Goal: Task Accomplishment & Management: Manage account settings

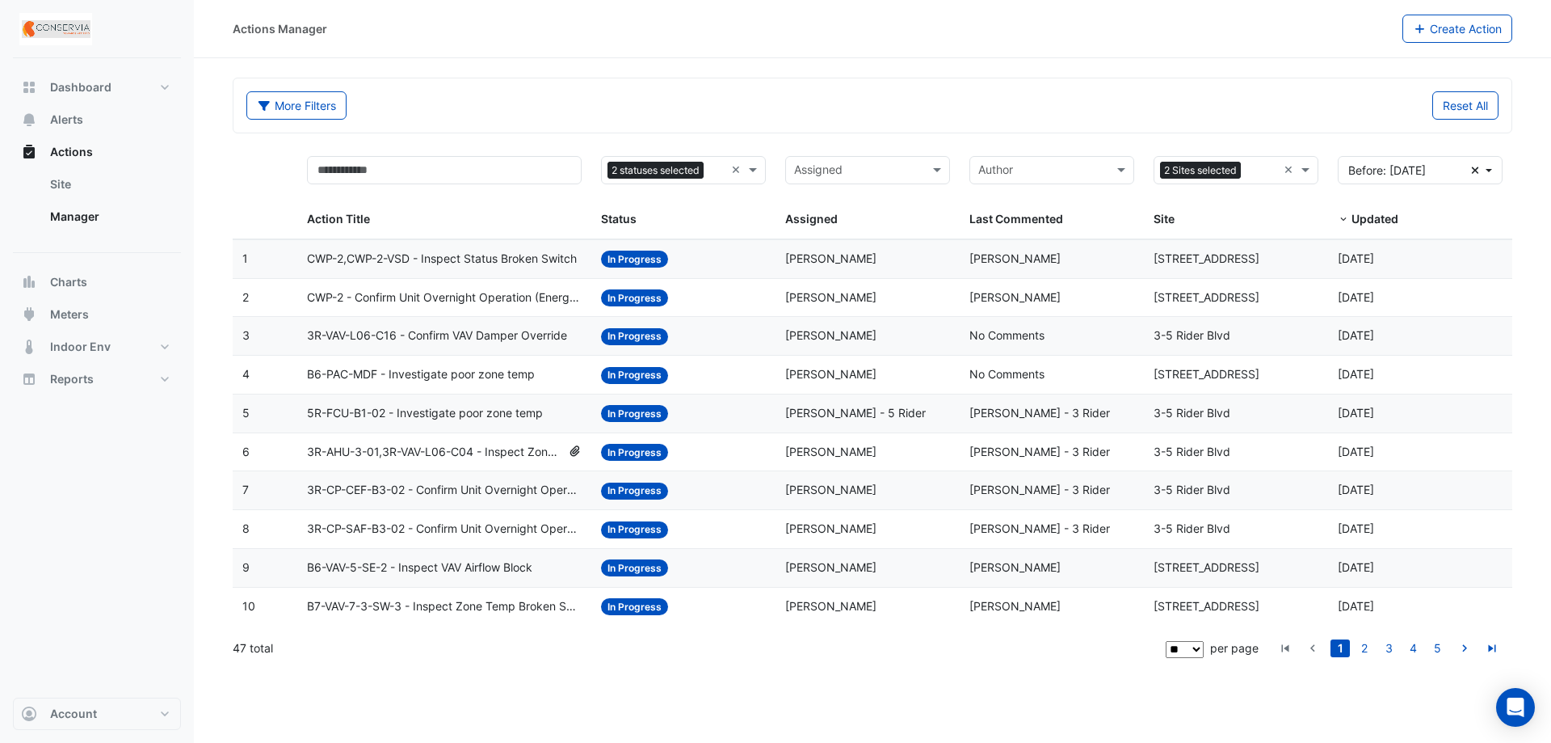
click at [633, 101] on div "More Filters" at bounding box center [555, 105] width 636 height 28
click at [81, 154] on span "Actions" at bounding box center [71, 152] width 43 height 16
click at [99, 187] on link "Site" at bounding box center [109, 184] width 144 height 32
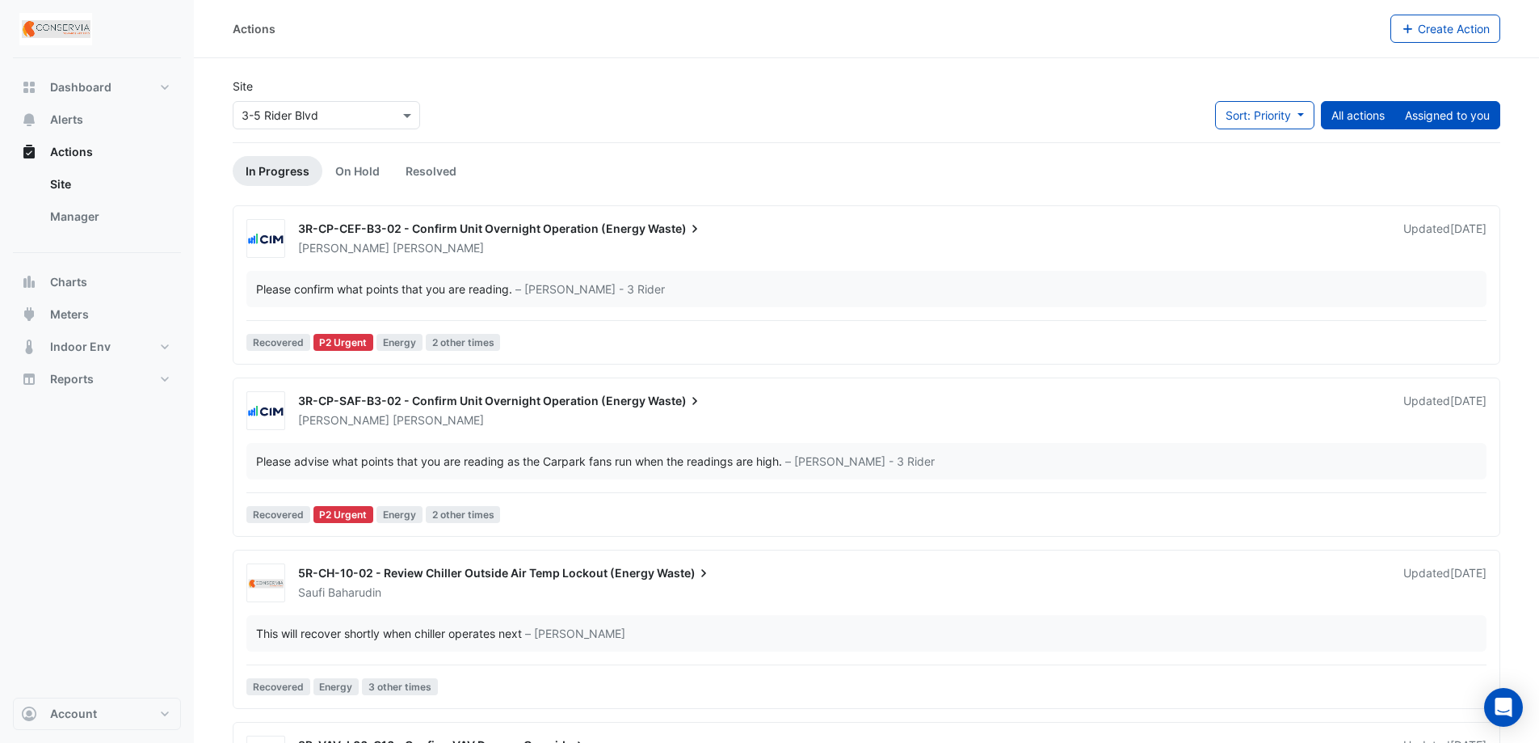
click at [1450, 116] on button "Assigned to you" at bounding box center [1448, 115] width 106 height 28
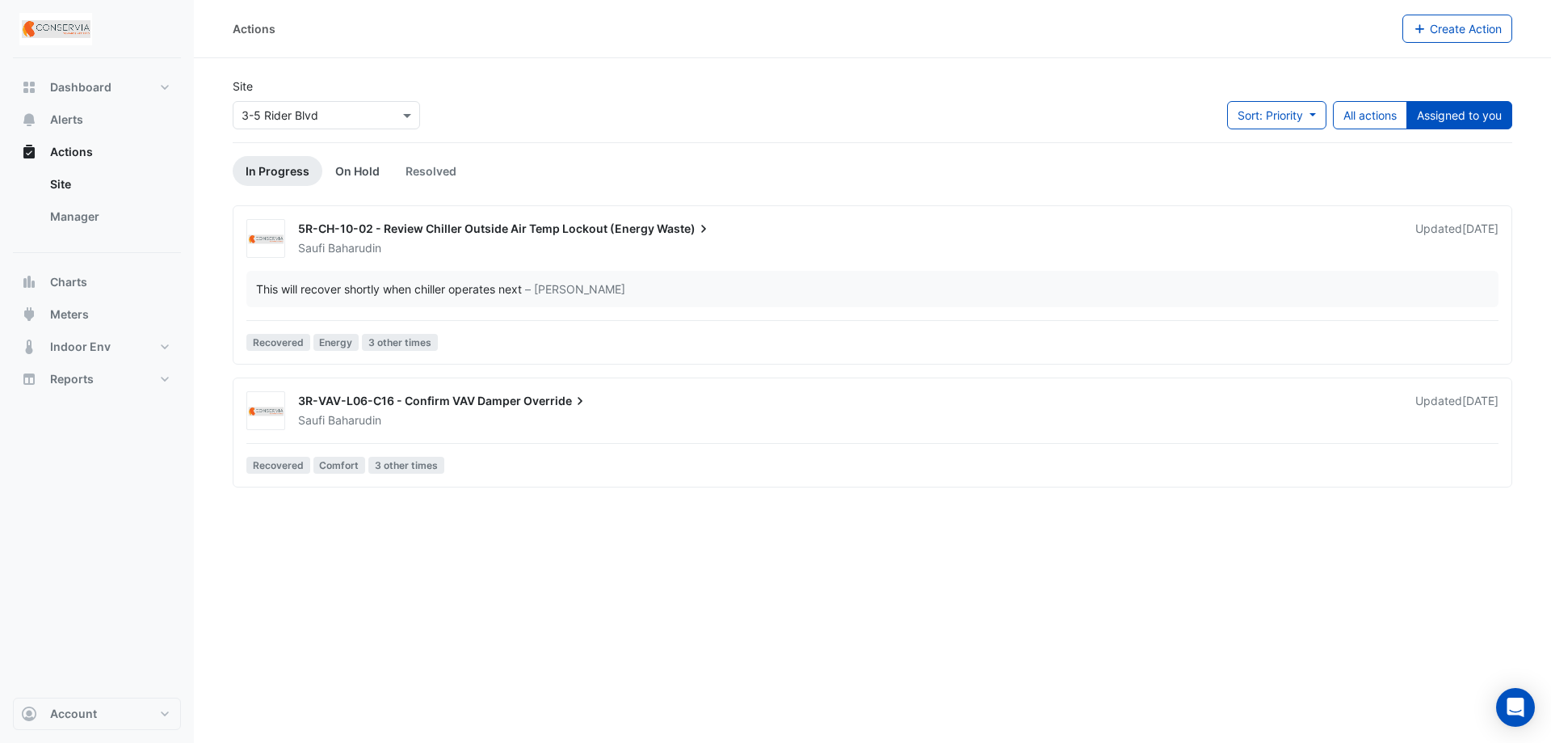
click at [372, 163] on link "On Hold" at bounding box center [357, 171] width 70 height 30
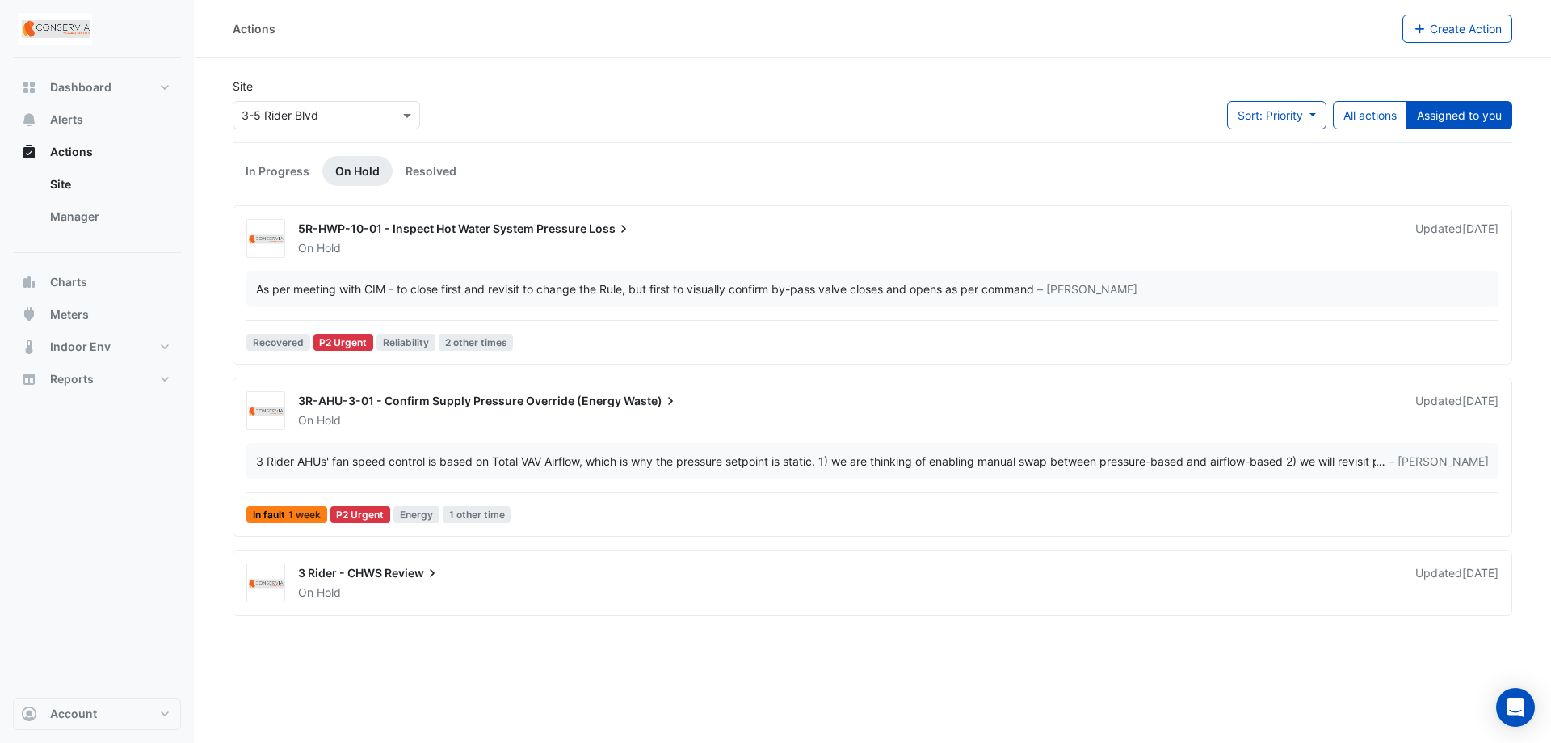
click at [626, 255] on div "On Hold" at bounding box center [847, 248] width 1101 height 16
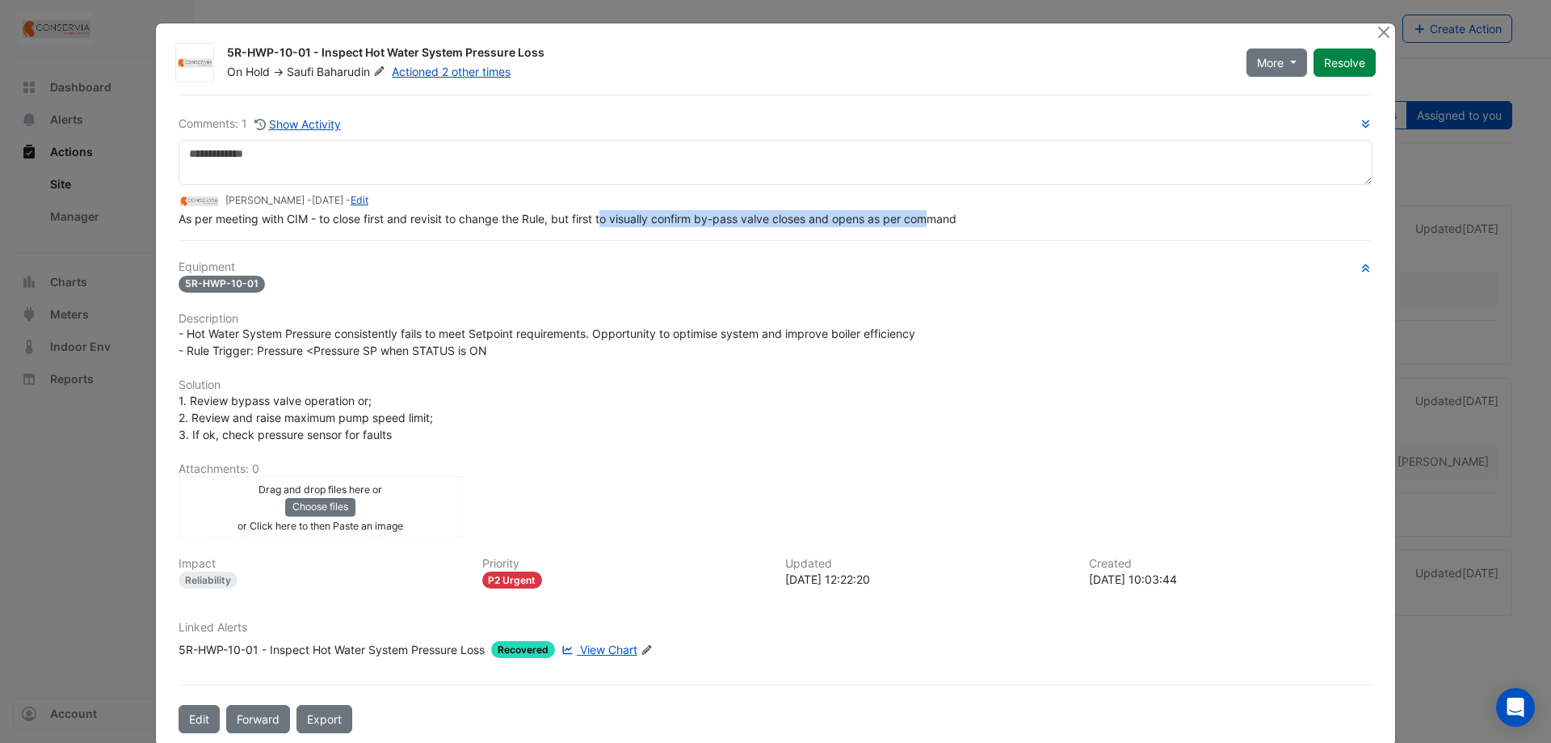
drag, startPoint x: 929, startPoint y: 221, endPoint x: 603, endPoint y: 227, distance: 326.5
click at [603, 227] on div "As per meeting with CIM - to close first and revisit to change the Rule, but fi…" at bounding box center [776, 218] width 1194 height 17
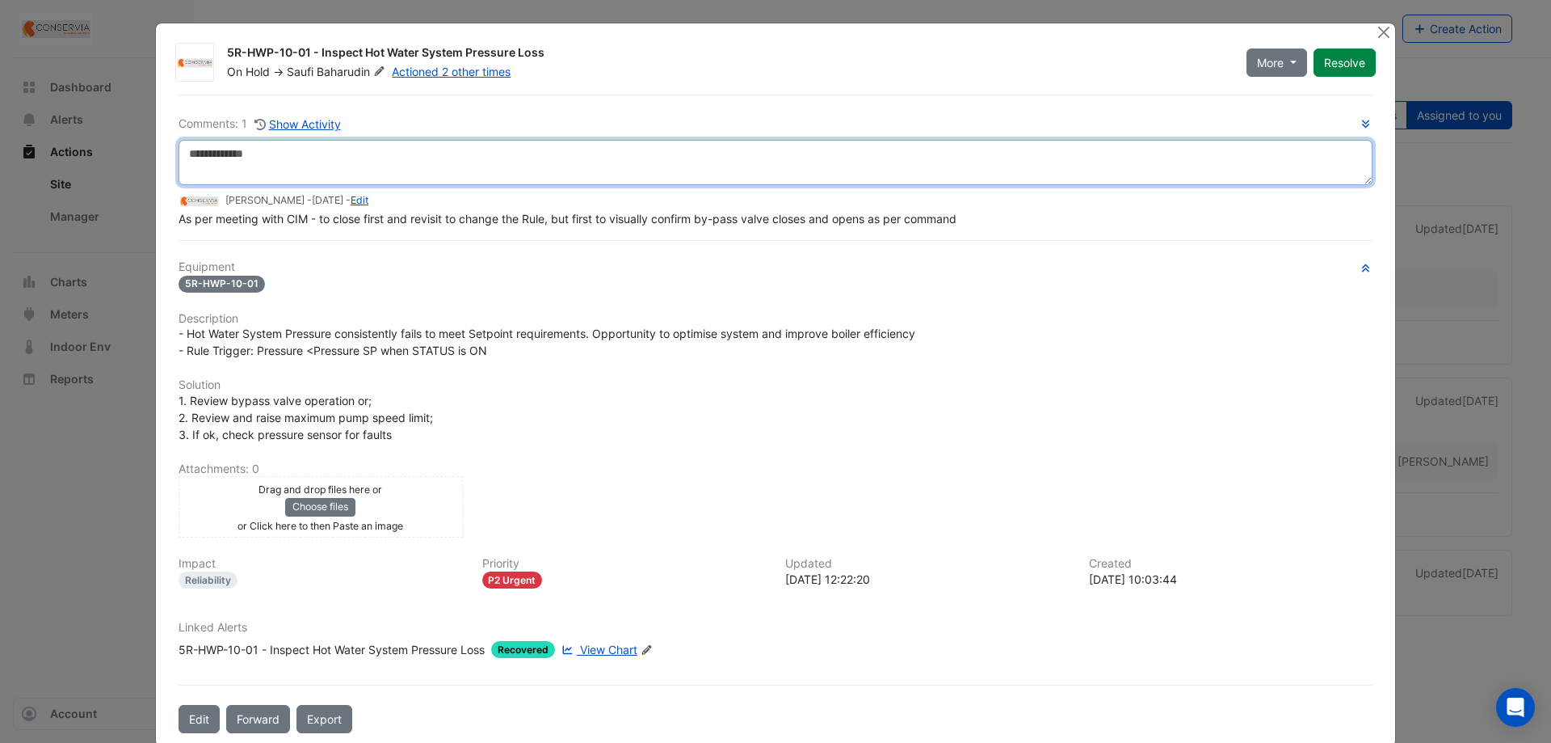
click at [557, 166] on textarea at bounding box center [776, 162] width 1194 height 45
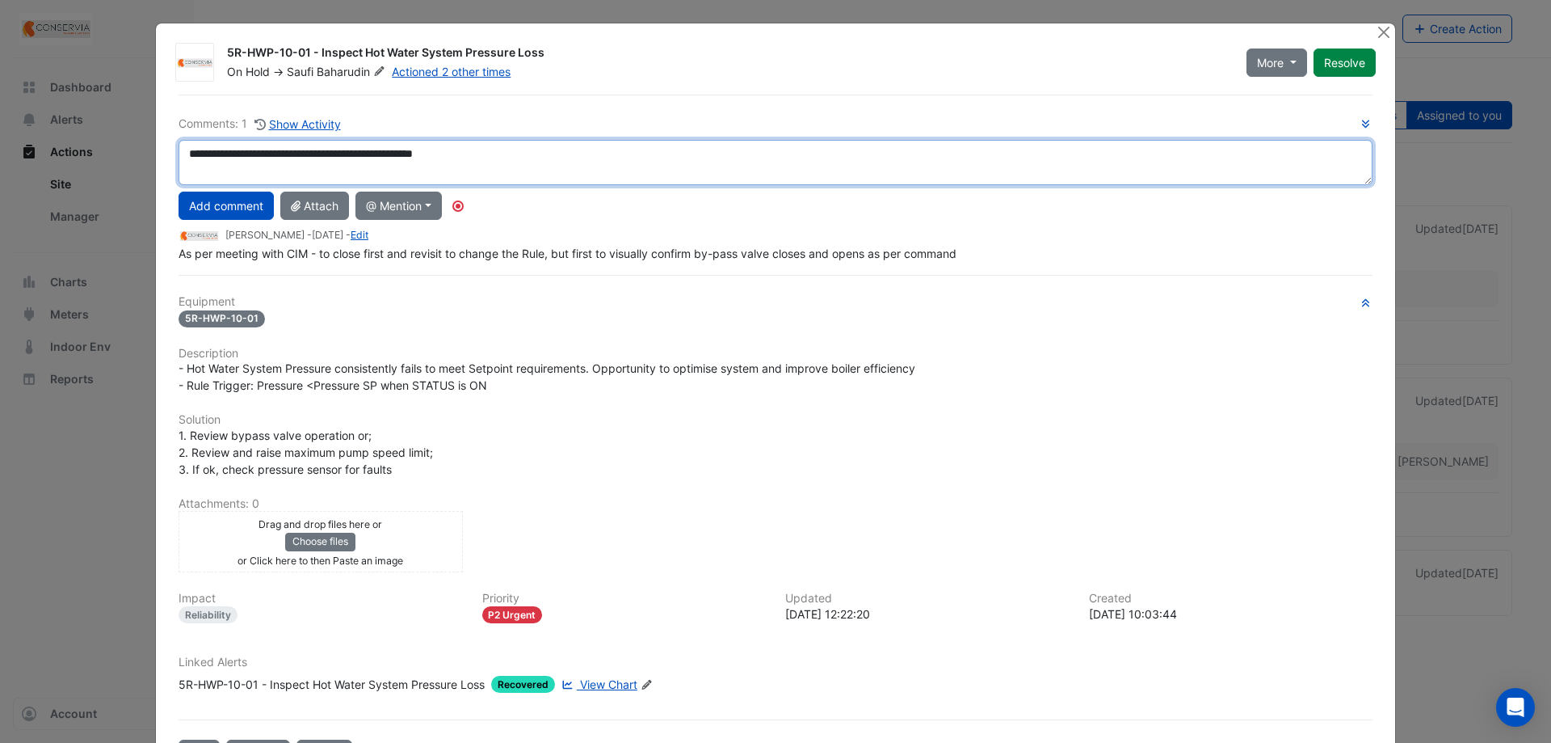
click at [263, 166] on textarea "**********" at bounding box center [776, 162] width 1194 height 45
click at [532, 163] on textarea "**********" at bounding box center [776, 162] width 1194 height 45
type textarea "**********"
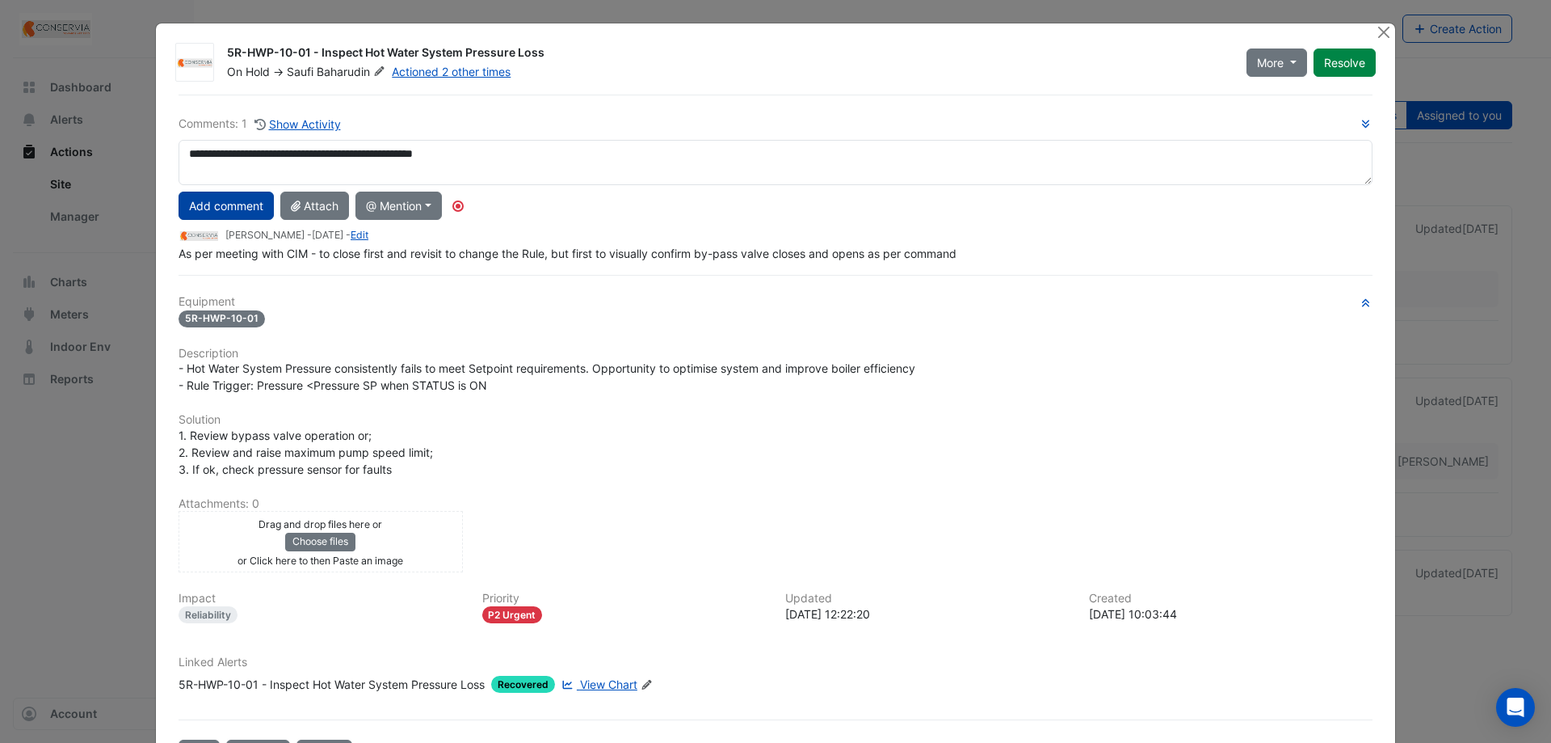
click at [189, 204] on button "Add comment" at bounding box center [226, 206] width 95 height 28
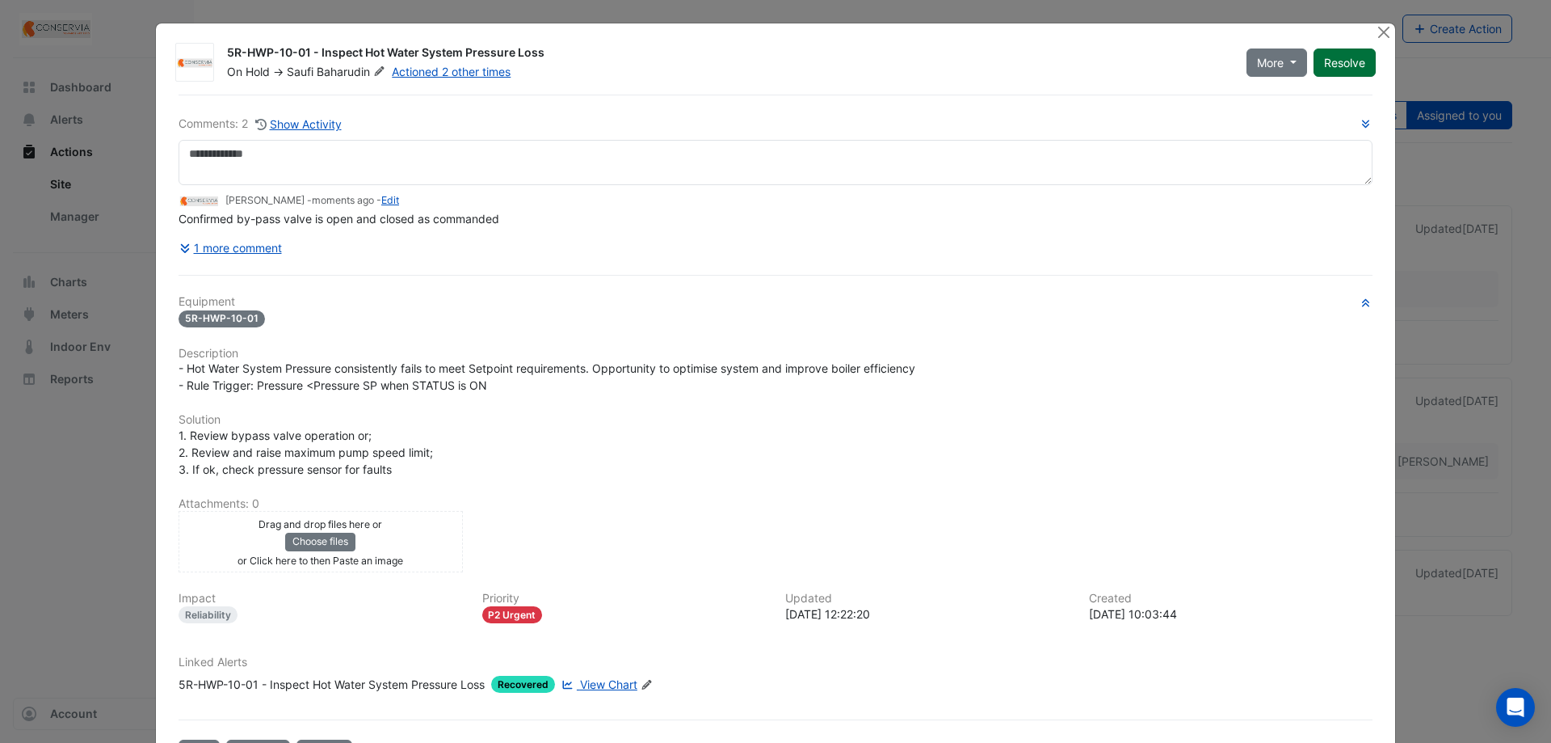
click at [1330, 62] on button "Resolve" at bounding box center [1345, 62] width 62 height 28
click at [1379, 34] on button "Close" at bounding box center [1383, 31] width 17 height 17
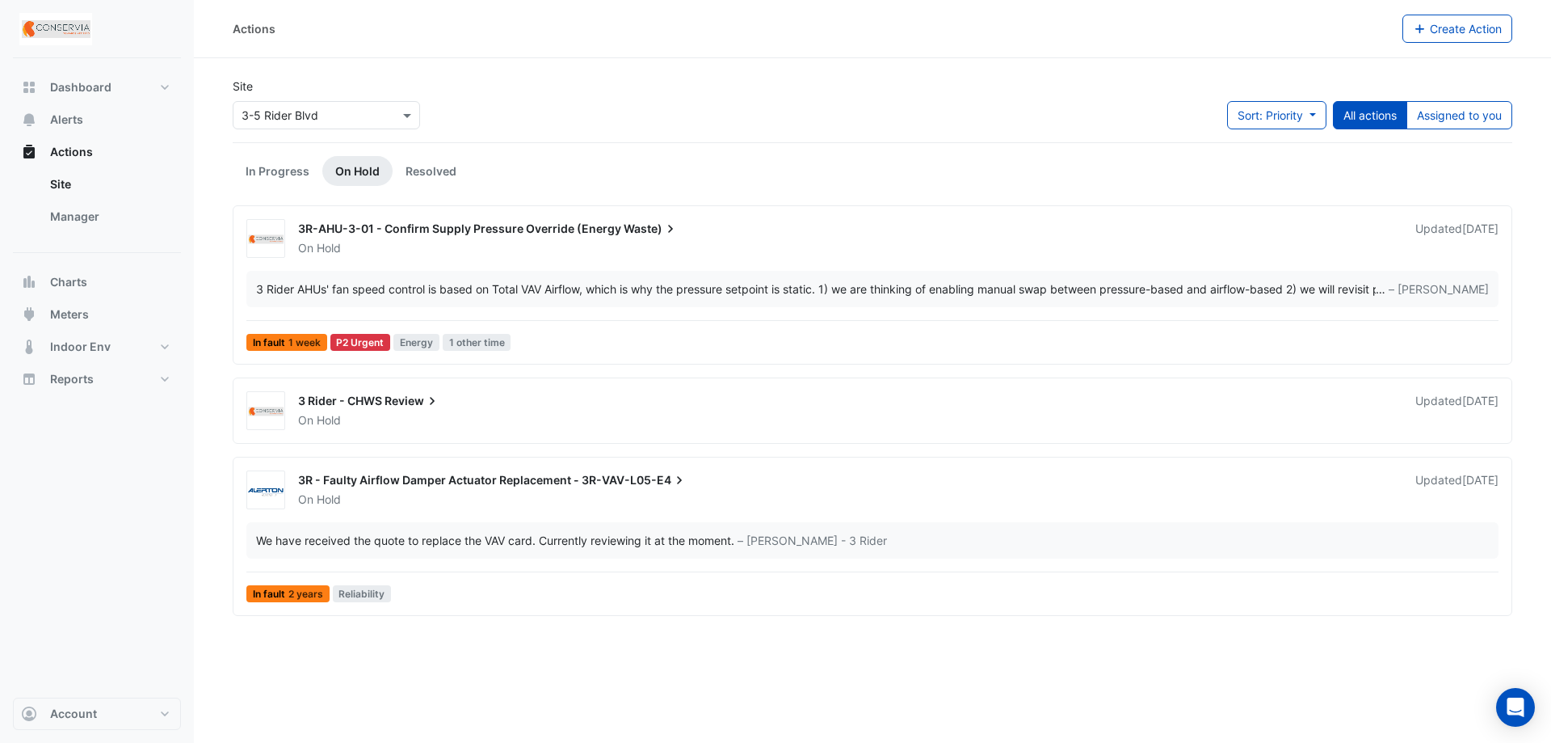
click at [613, 260] on div "3R-AHU-3-01 - Confirm Supply Pressure Override (Energy Waste) On Hold Updated […" at bounding box center [872, 288] width 1265 height 138
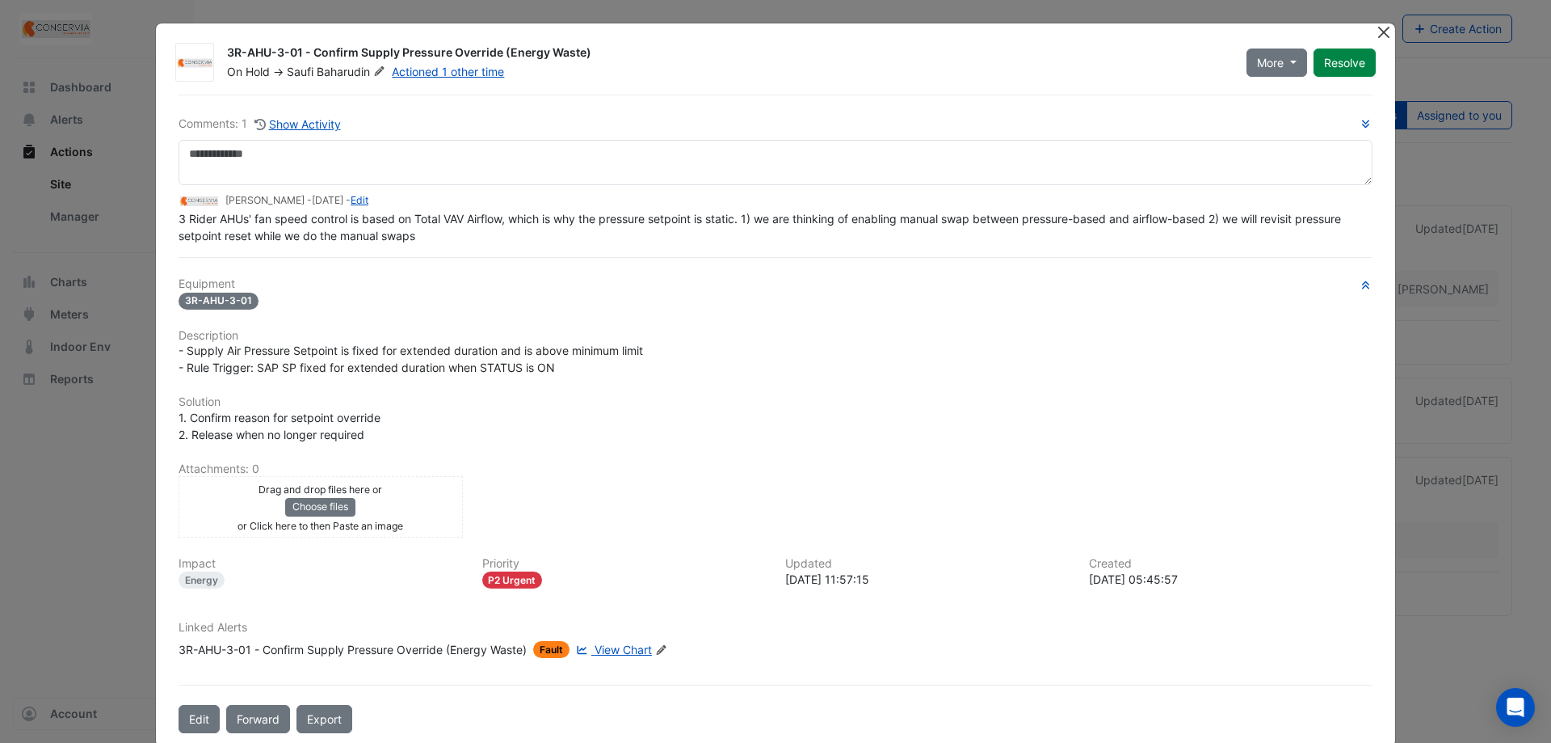
click at [1383, 27] on button "Close" at bounding box center [1383, 31] width 17 height 17
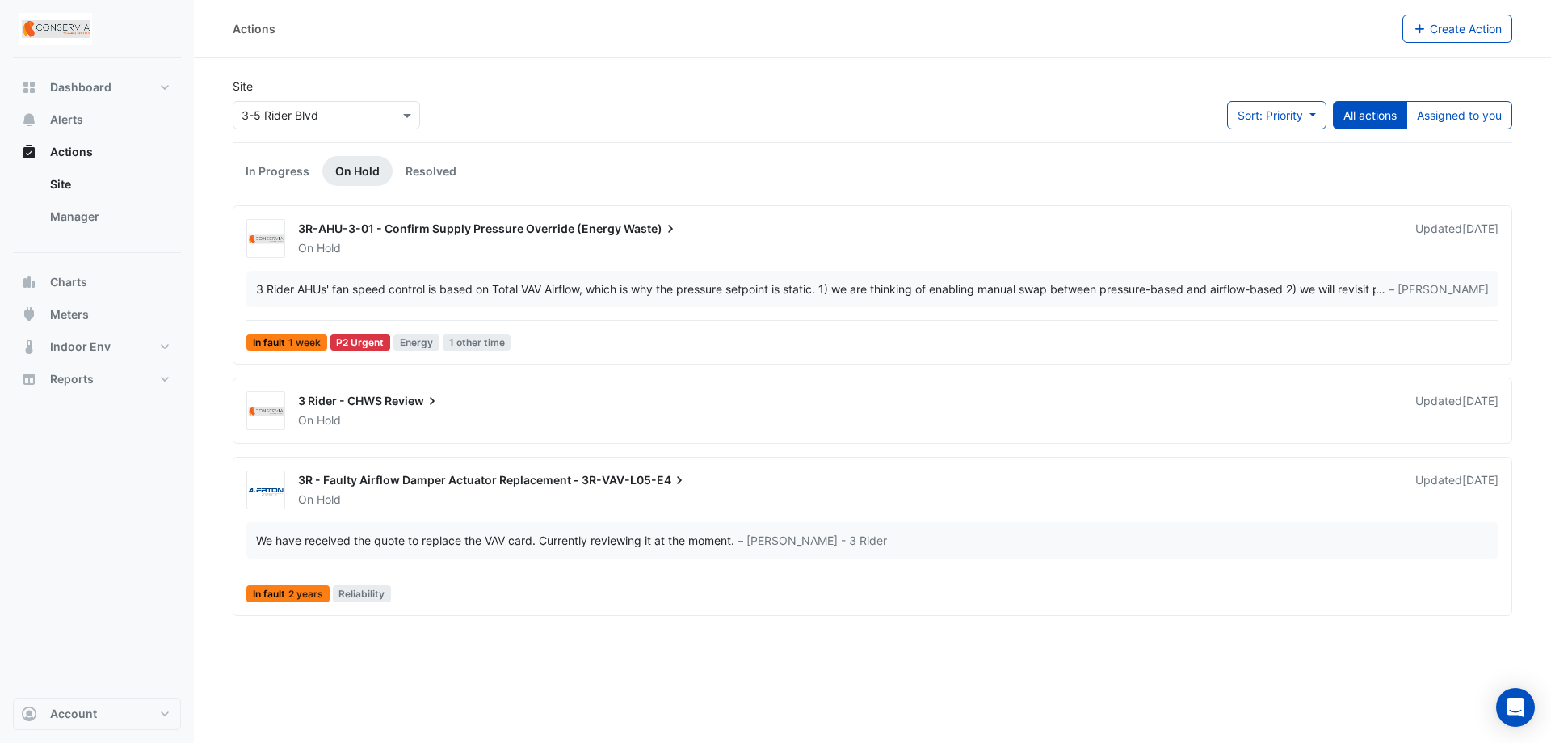
click at [569, 414] on div "On Hold" at bounding box center [847, 420] width 1101 height 16
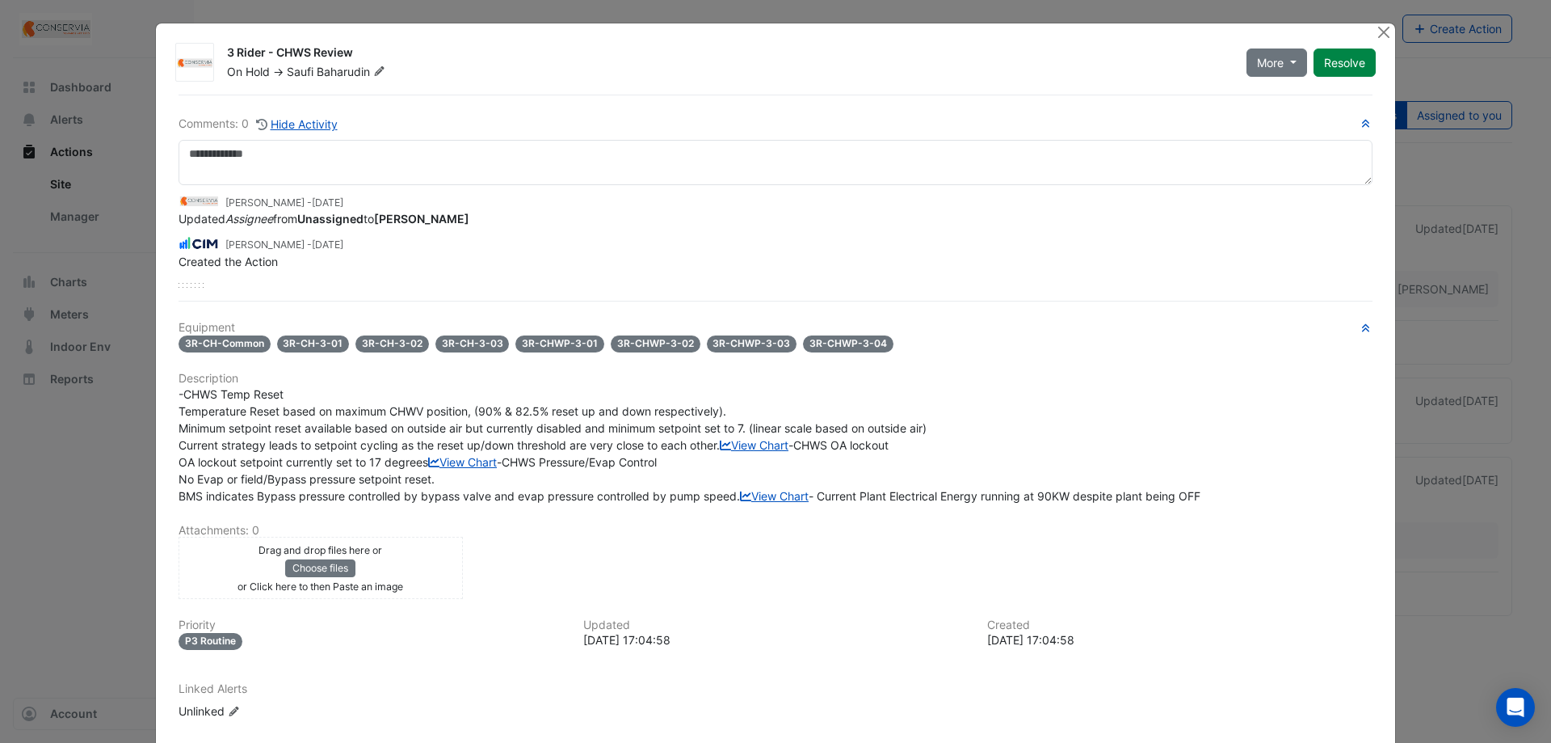
click at [183, 276] on div "[PERSON_NAME] - [DATE] Updated Assignee from Unassigned to [PERSON_NAME] [PERSO…" at bounding box center [776, 236] width 1194 height 103
click at [398, 218] on strong "[PERSON_NAME]" at bounding box center [421, 219] width 95 height 14
click at [1375, 31] on button "Close" at bounding box center [1383, 31] width 17 height 17
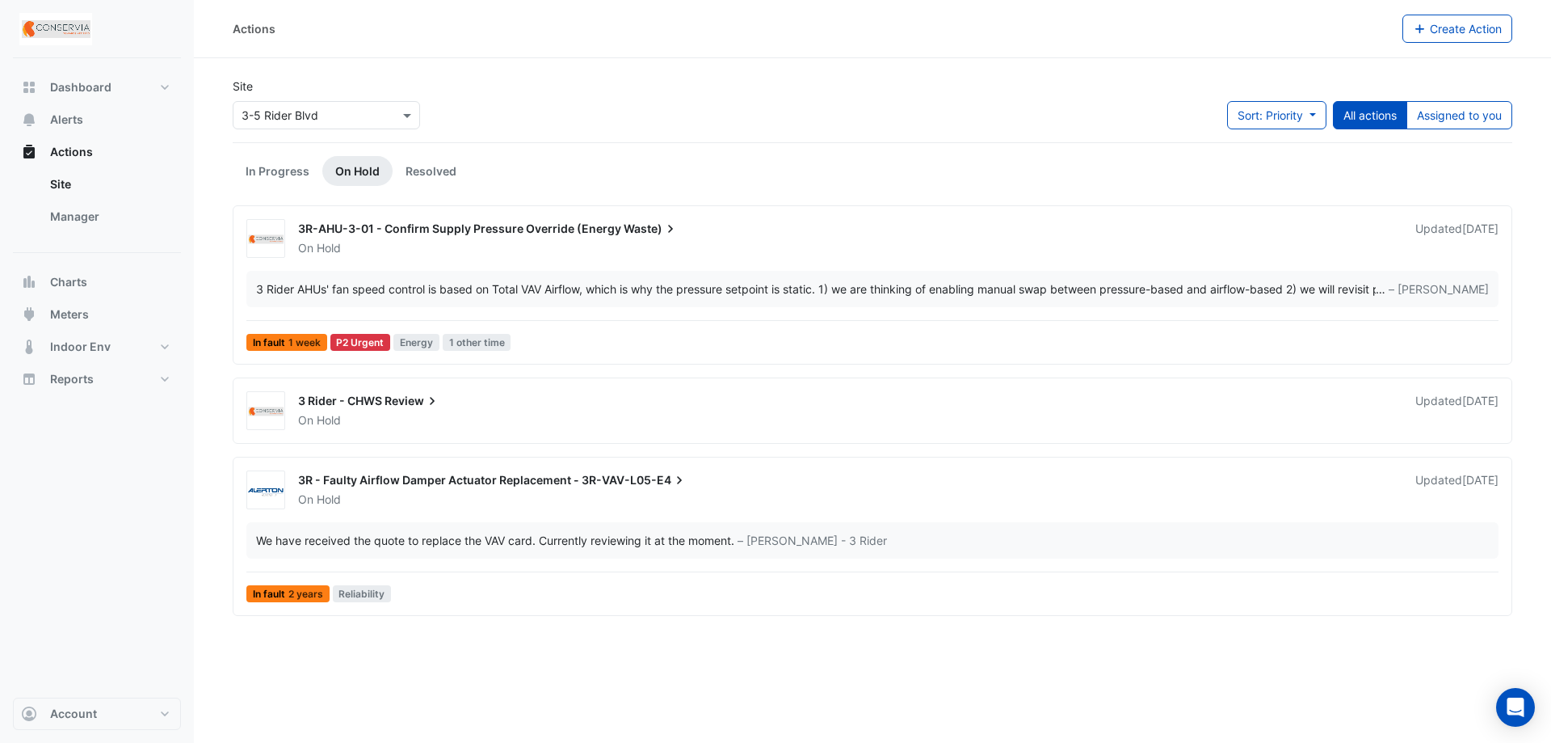
click at [814, 512] on div "3R - Faulty Airflow Damper Actuator Replacement - 3R-VAV-L05-E4 On Hold Updated…" at bounding box center [872, 539] width 1265 height 138
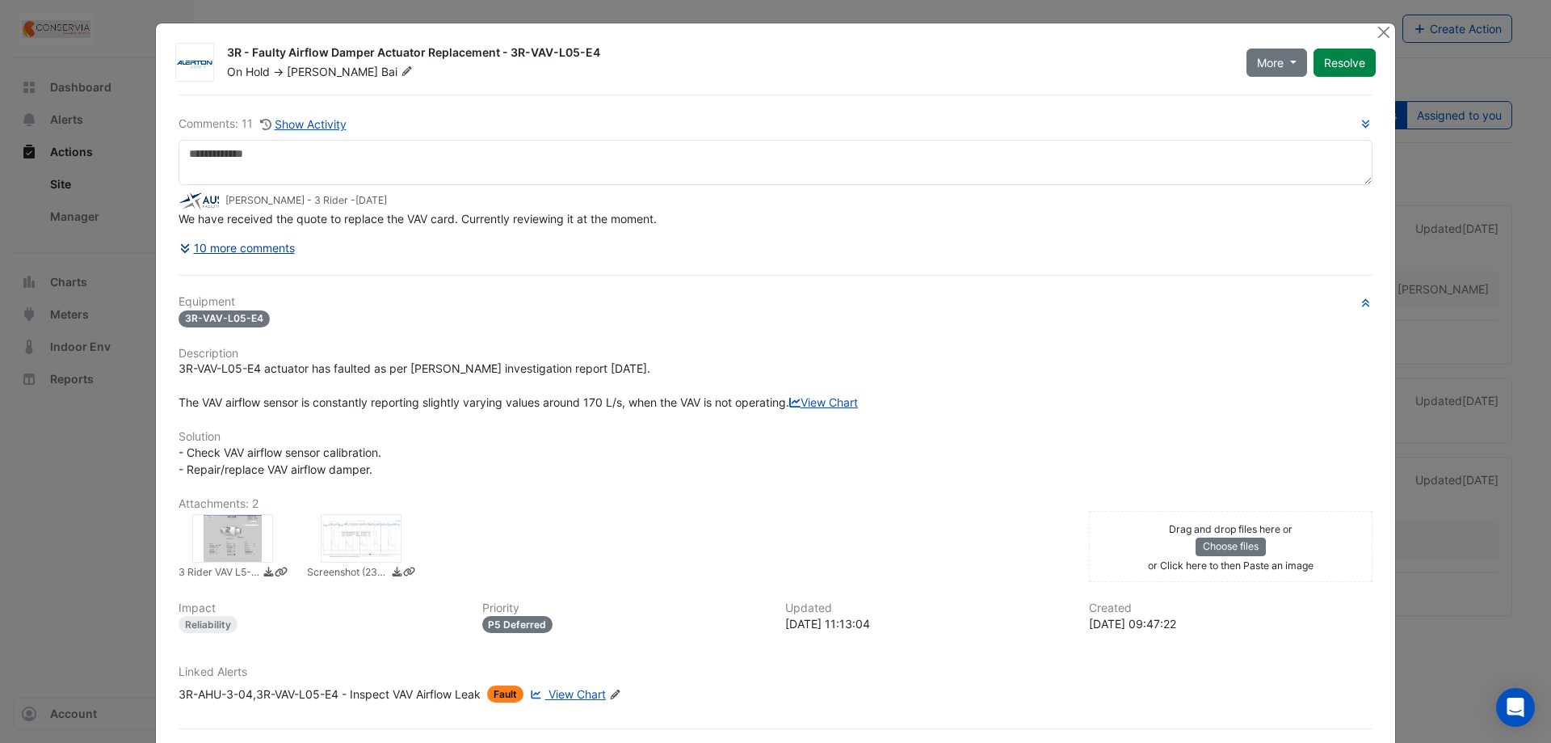
click at [227, 246] on button "10 more comments" at bounding box center [237, 248] width 117 height 28
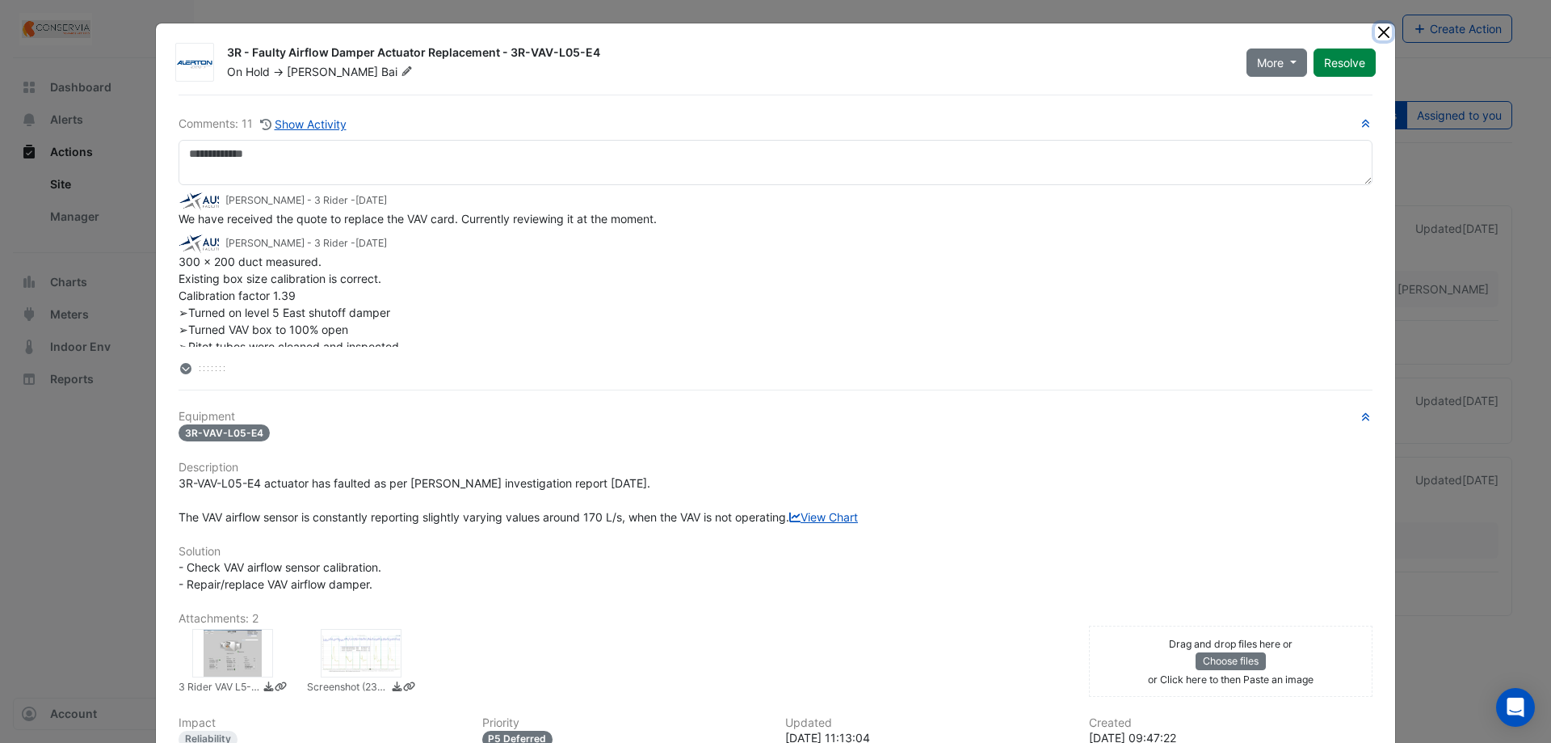
click at [1381, 31] on button "Close" at bounding box center [1383, 31] width 17 height 17
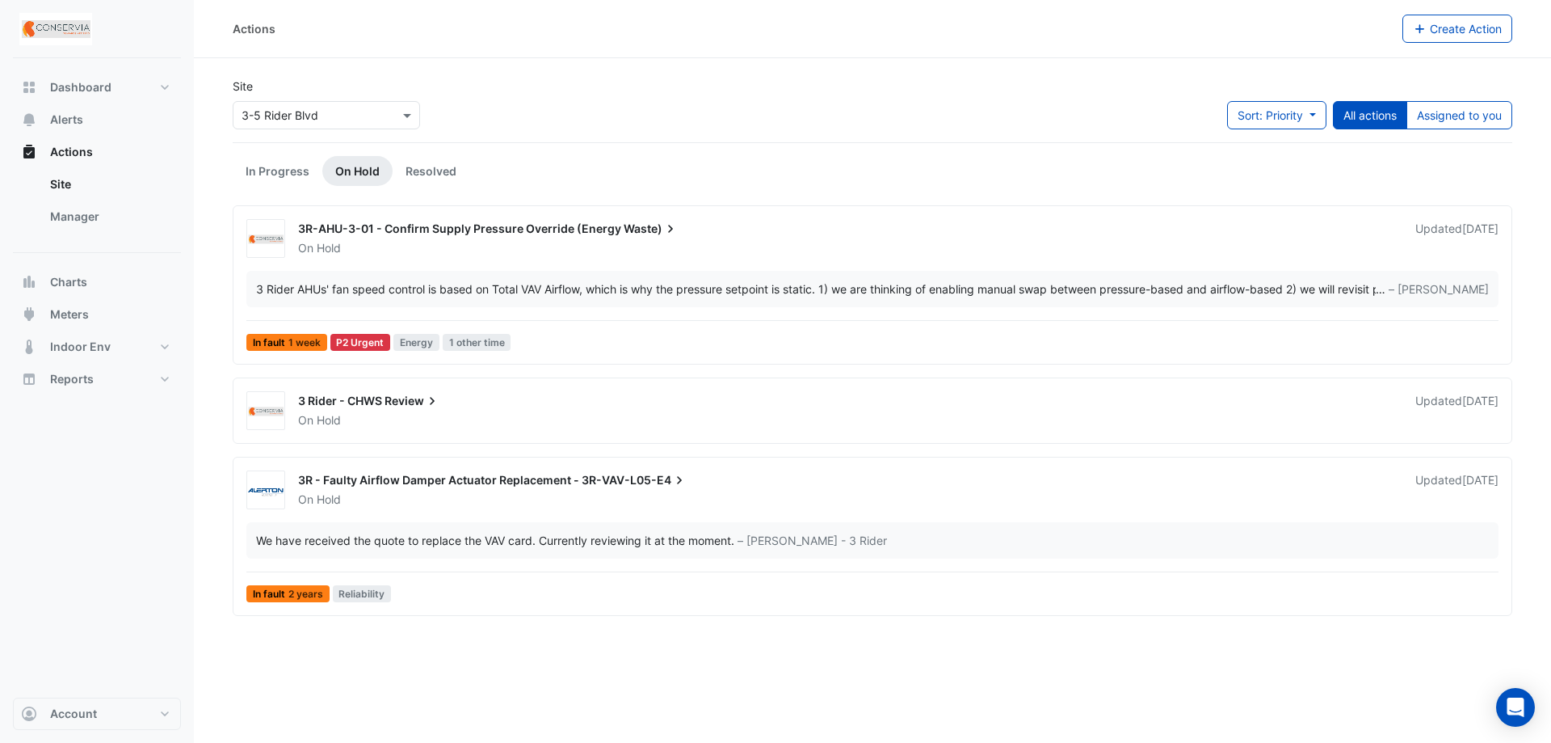
click at [798, 507] on div "On Hold" at bounding box center [847, 499] width 1101 height 16
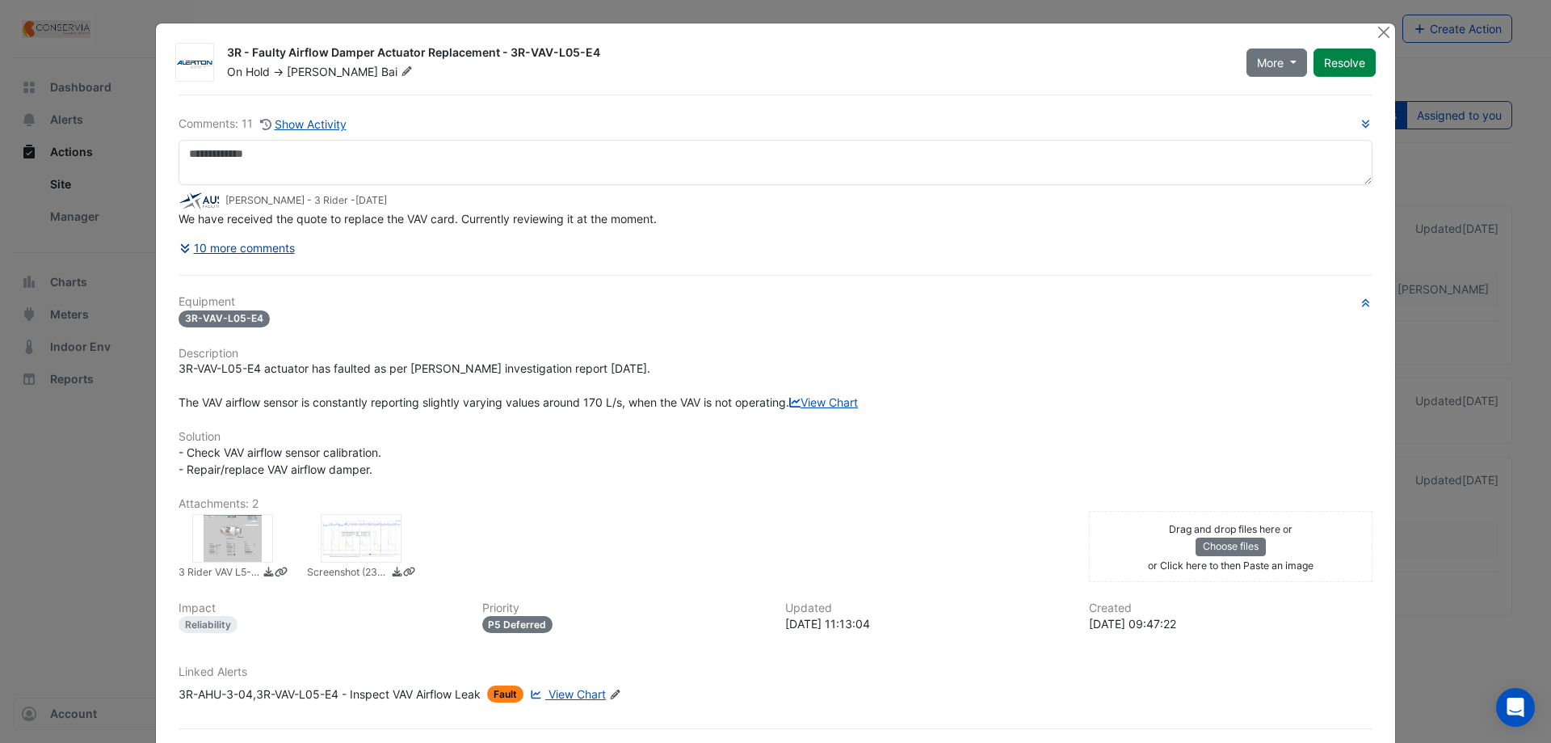
click at [242, 242] on button "10 more comments" at bounding box center [237, 248] width 117 height 28
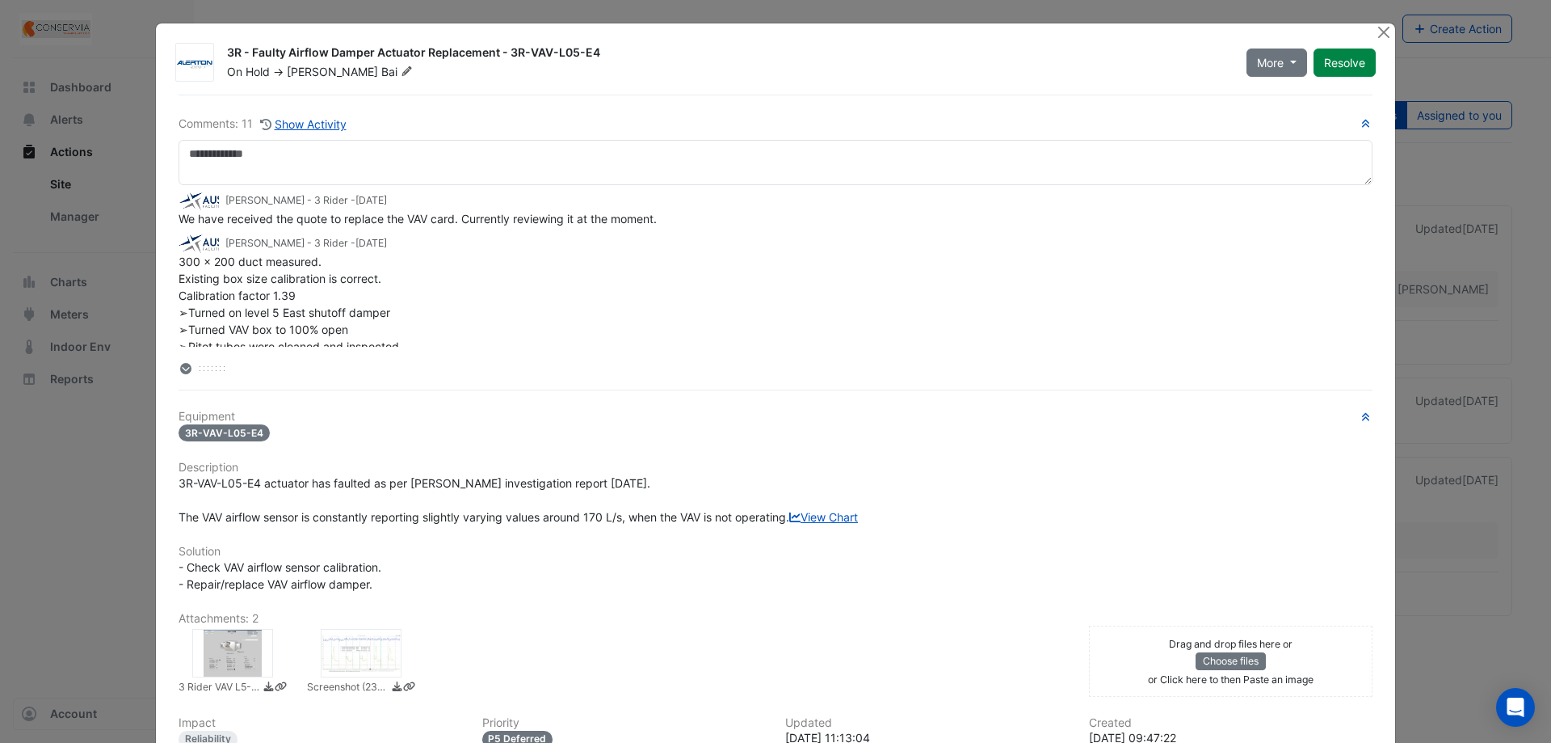
click at [323, 229] on div "[PERSON_NAME] - 3 Rider - [DATE] We have received the quote to replace the VAV …" at bounding box center [776, 266] width 1194 height 162
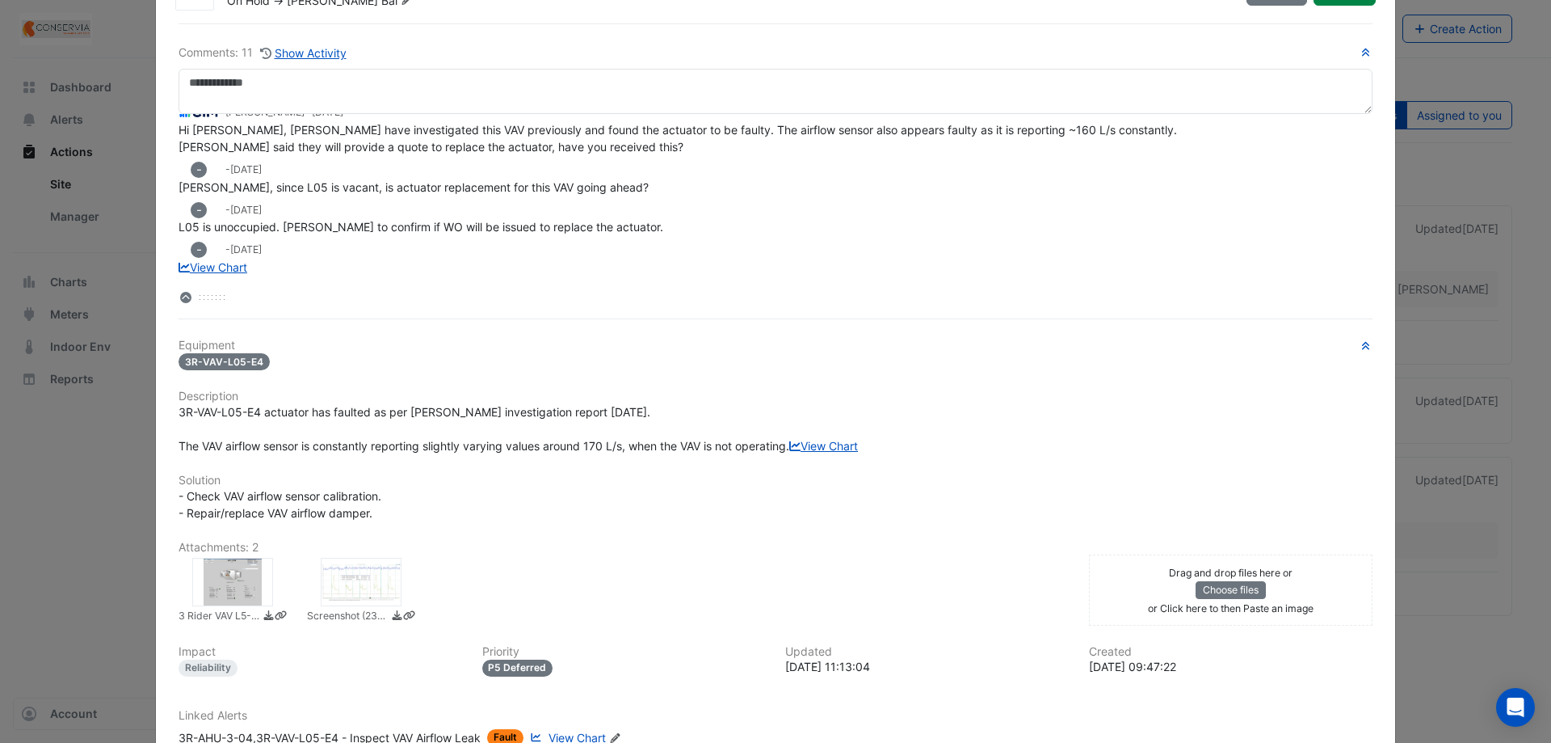
scroll to position [57, 0]
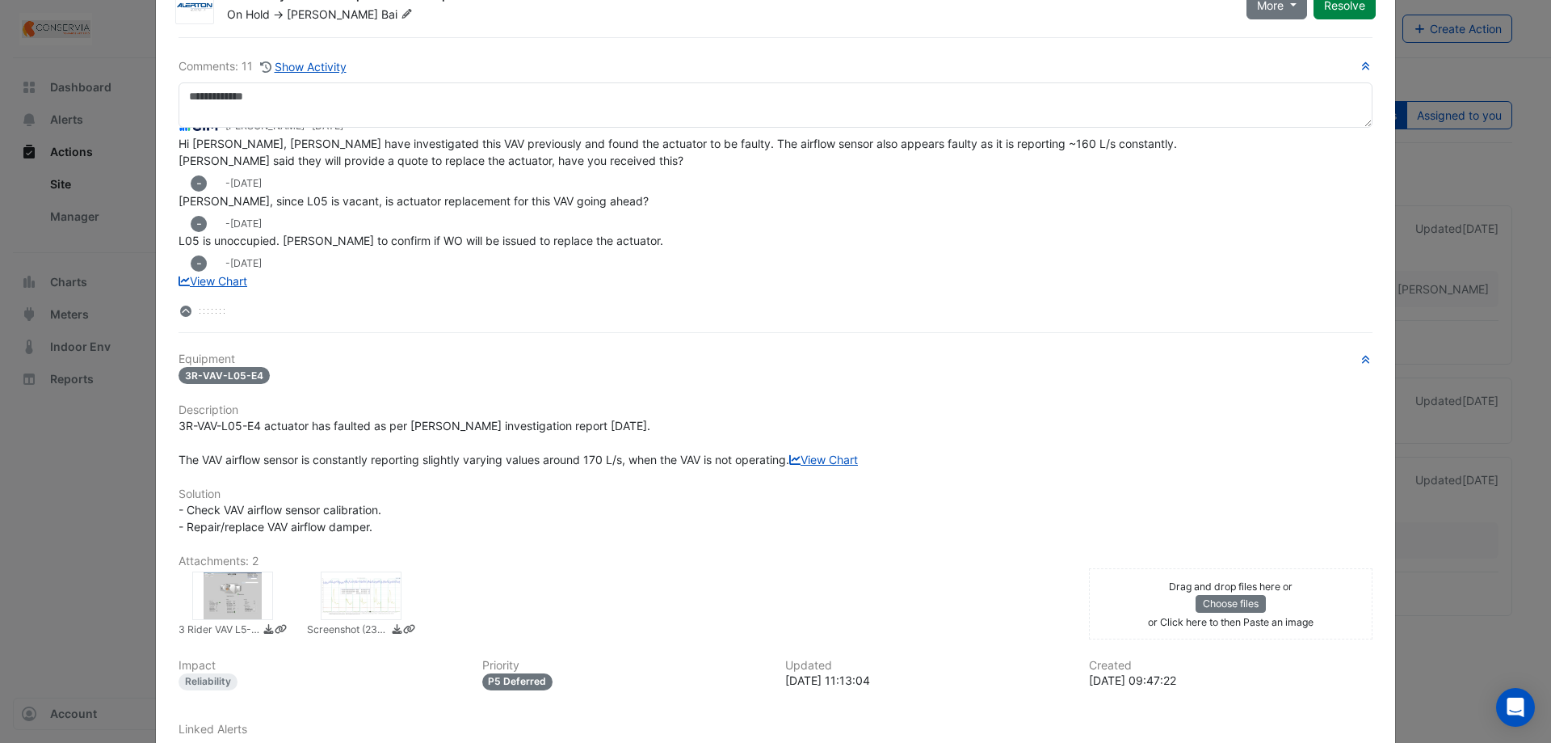
click at [411, 460] on span "3R-VAV-L05-E4 actuator has faulted as per [PERSON_NAME] investigation report [D…" at bounding box center [519, 443] width 680 height 48
